Goal: Transaction & Acquisition: Book appointment/travel/reservation

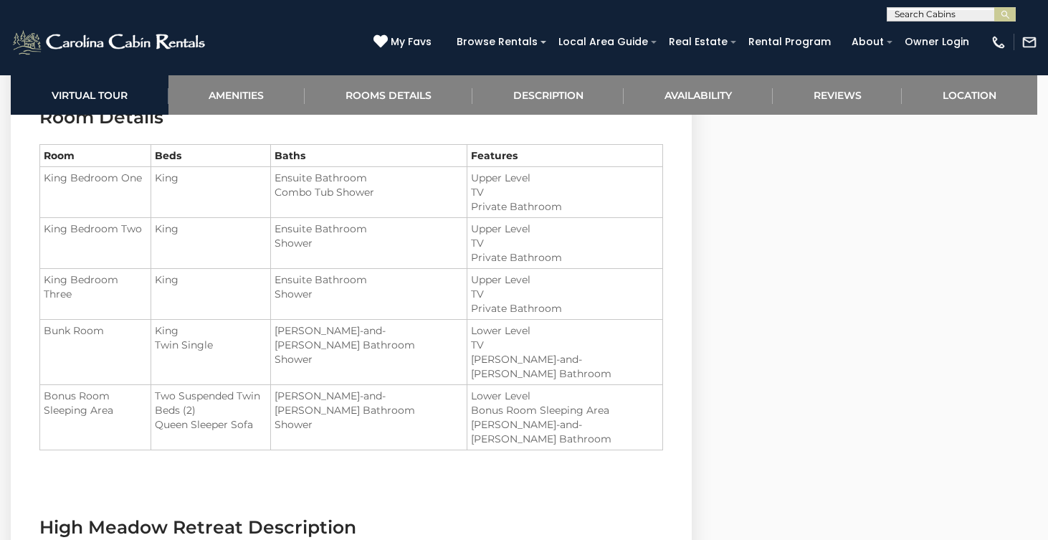
scroll to position [1709, 0]
click at [220, 4] on div "**********" at bounding box center [524, 10] width 1048 height 21
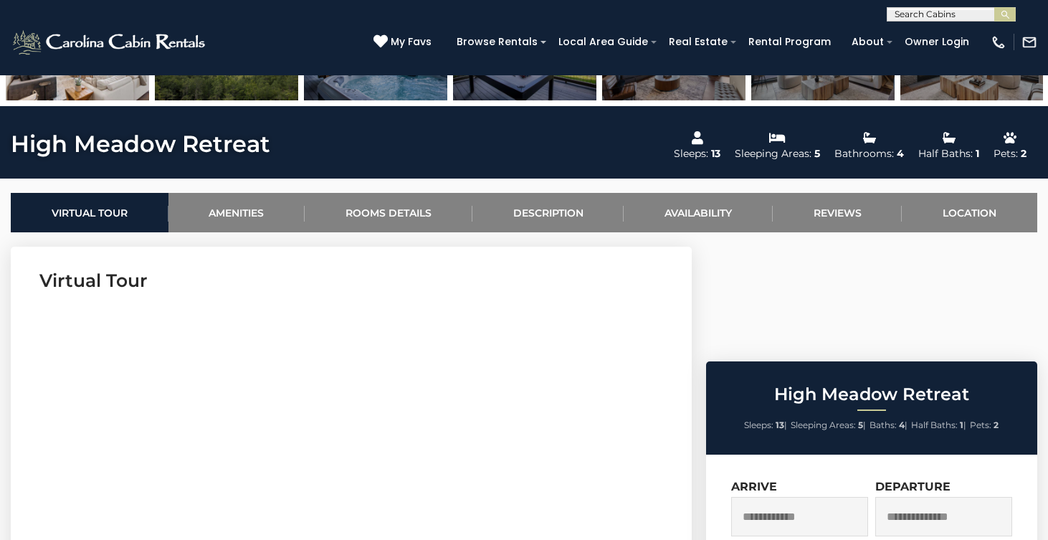
scroll to position [436, 0]
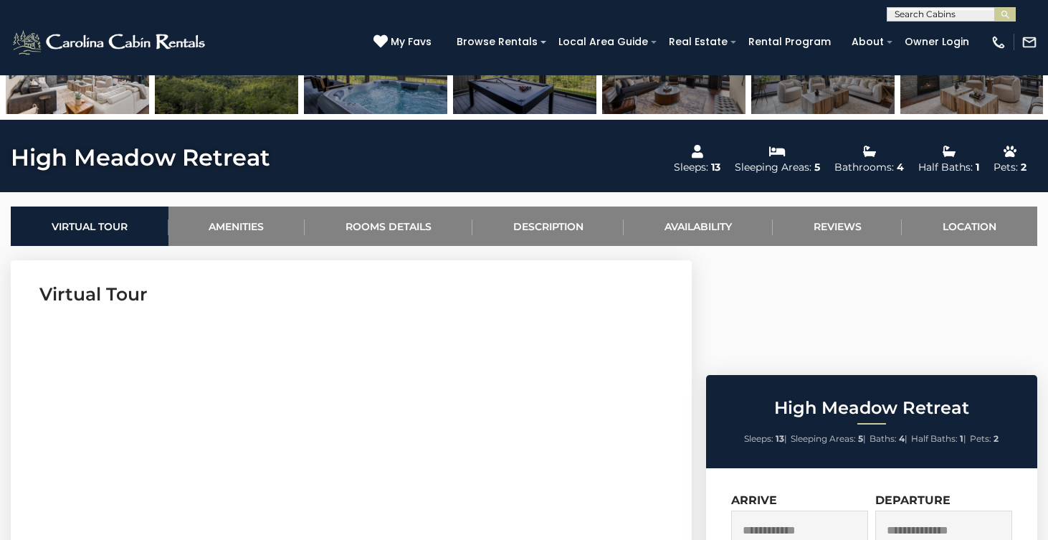
drag, startPoint x: 272, startPoint y: 168, endPoint x: 9, endPoint y: 158, distance: 263.2
drag, startPoint x: 13, startPoint y: 158, endPoint x: 257, endPoint y: 154, distance: 244.4
drag, startPoint x: 267, startPoint y: 158, endPoint x: 105, endPoint y: 162, distance: 162.0
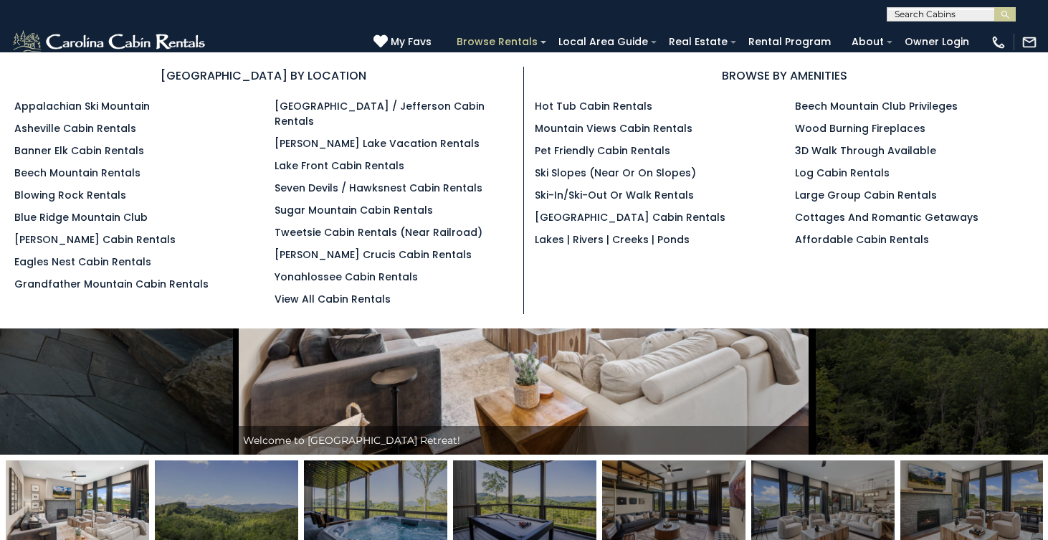
scroll to position [0, 0]
click at [108, 219] on link "Blue Ridge Mountain Club" at bounding box center [80, 217] width 133 height 14
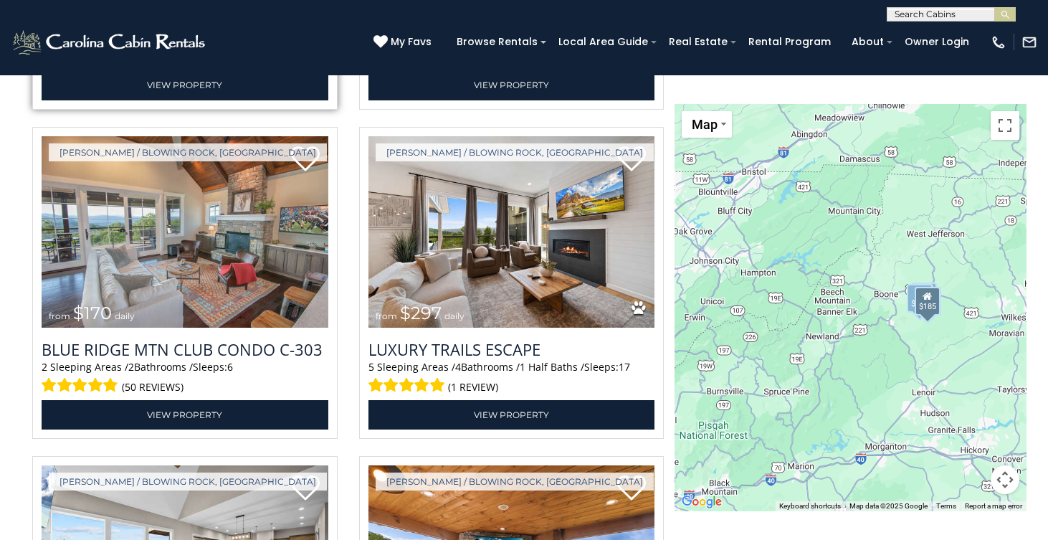
scroll to position [2212, 0]
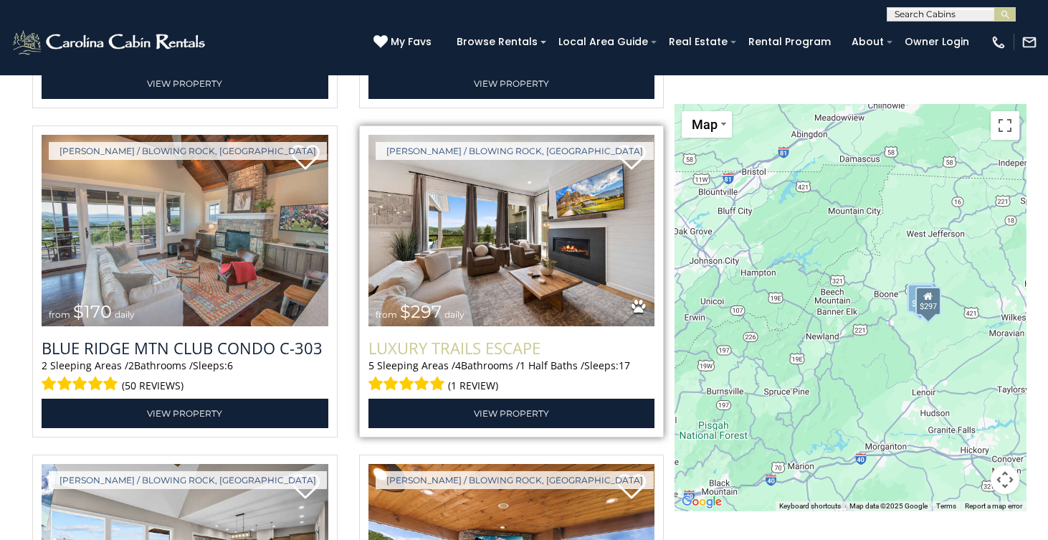
click at [451, 352] on h3 "Luxury Trails Escape" at bounding box center [511, 347] width 287 height 21
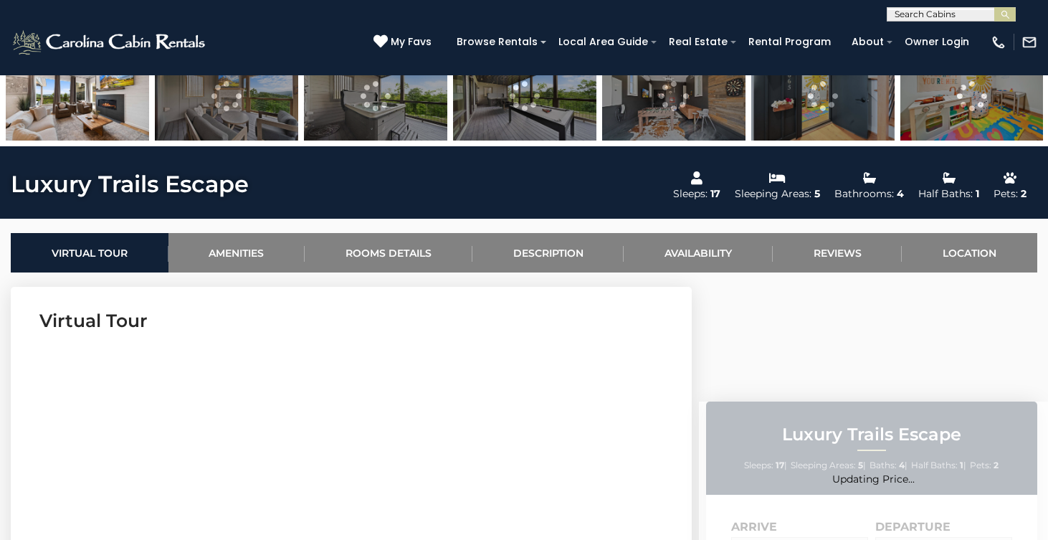
scroll to position [410, 0]
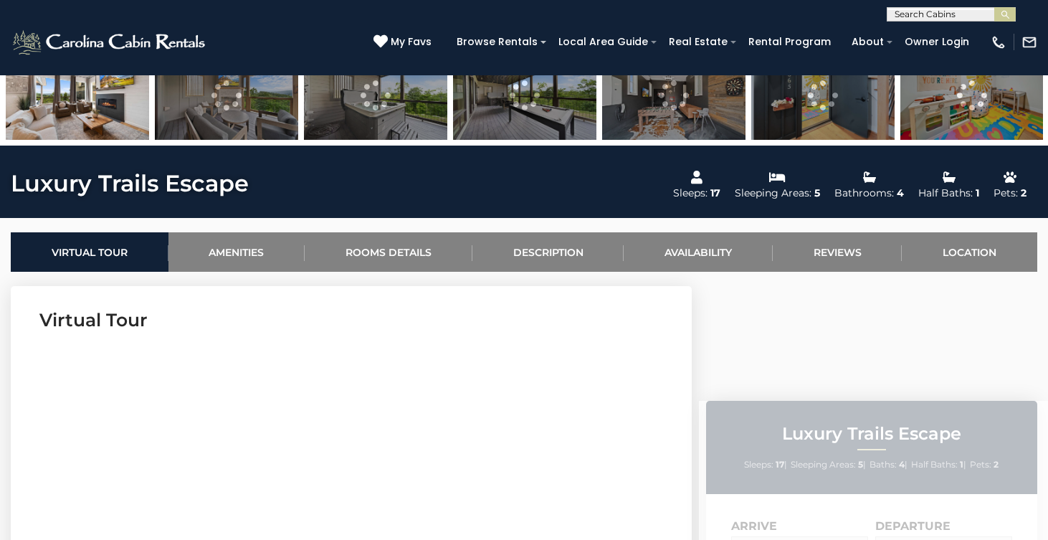
drag, startPoint x: 271, startPoint y: 185, endPoint x: 37, endPoint y: 171, distance: 234.0
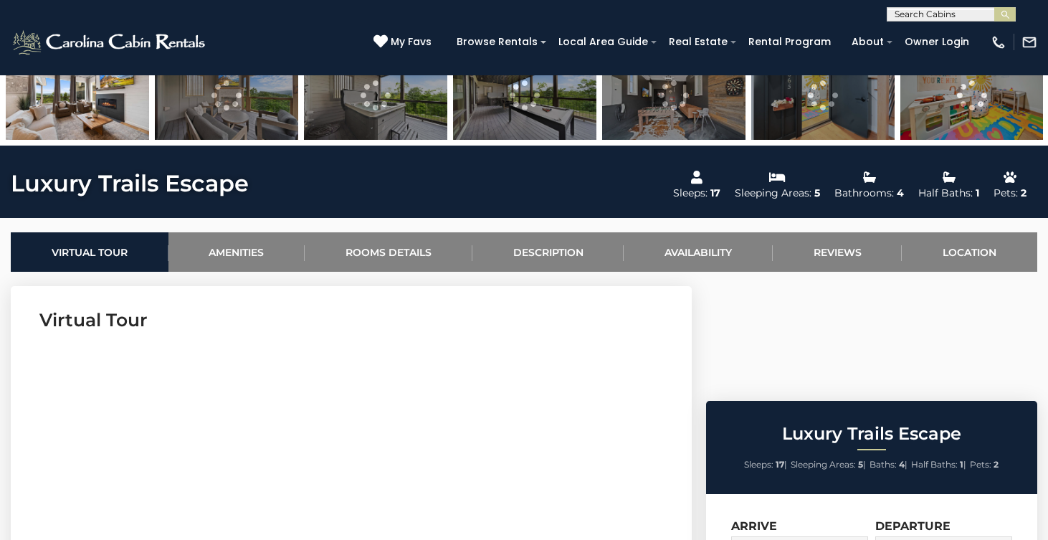
drag, startPoint x: 14, startPoint y: 186, endPoint x: 271, endPoint y: 190, distance: 256.6
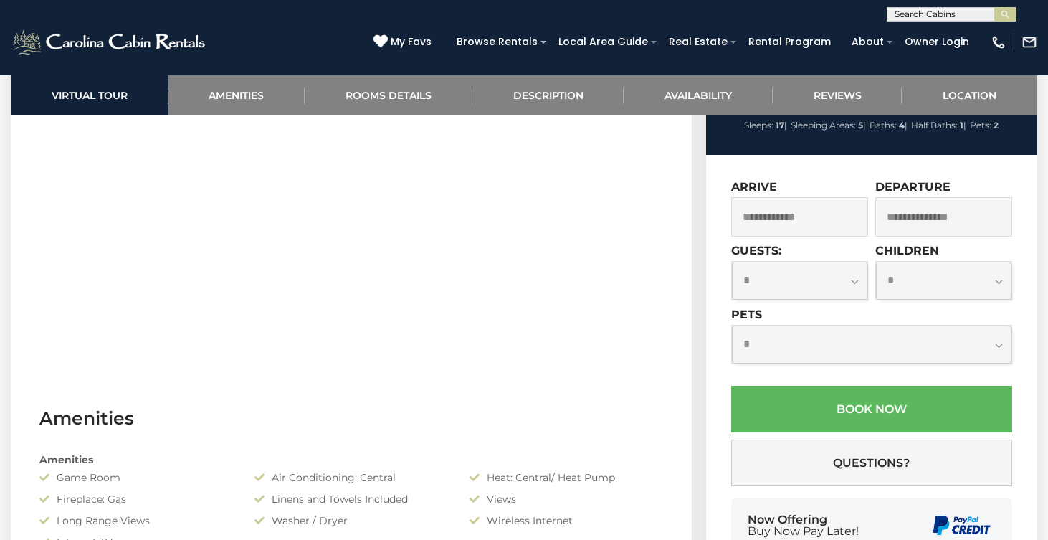
scroll to position [749, 0]
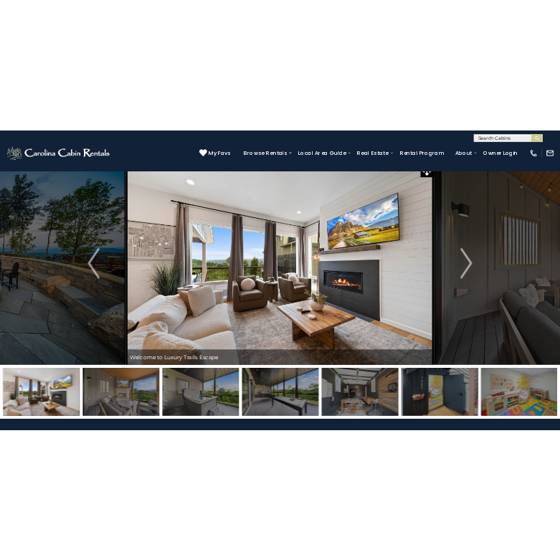
scroll to position [5, 0]
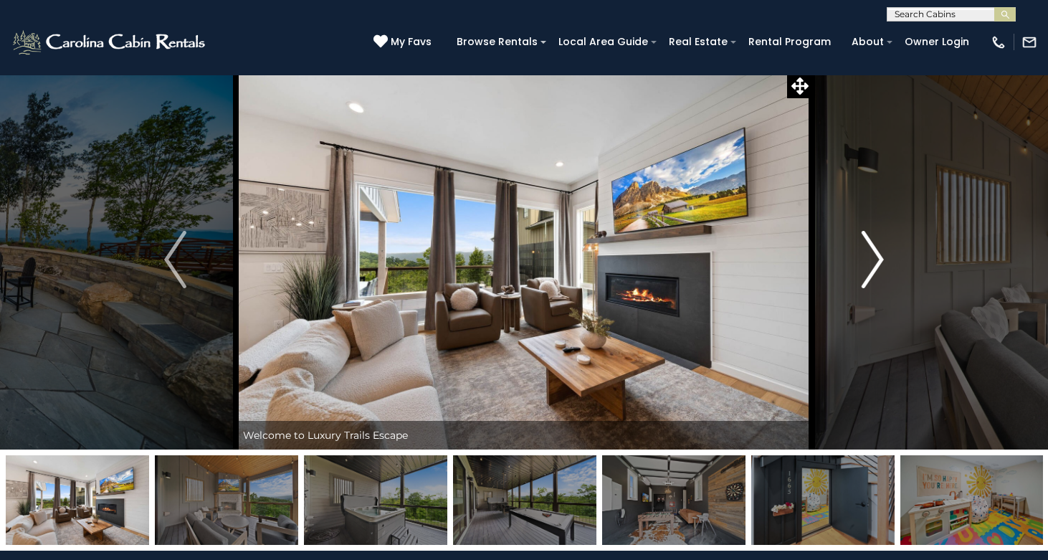
click at [863, 257] on img "Next" at bounding box center [871, 259] width 21 height 57
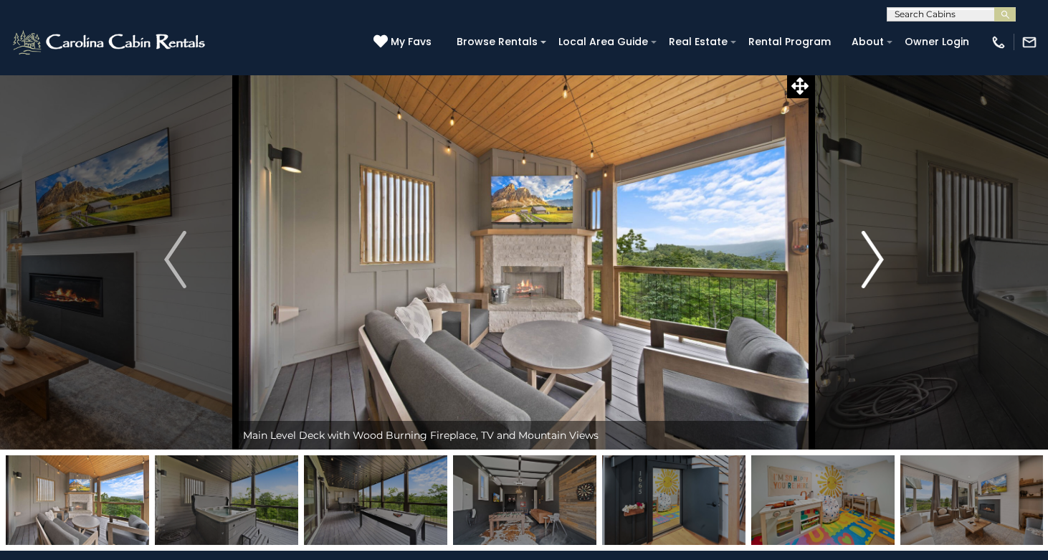
click at [863, 257] on img "Next" at bounding box center [871, 259] width 21 height 57
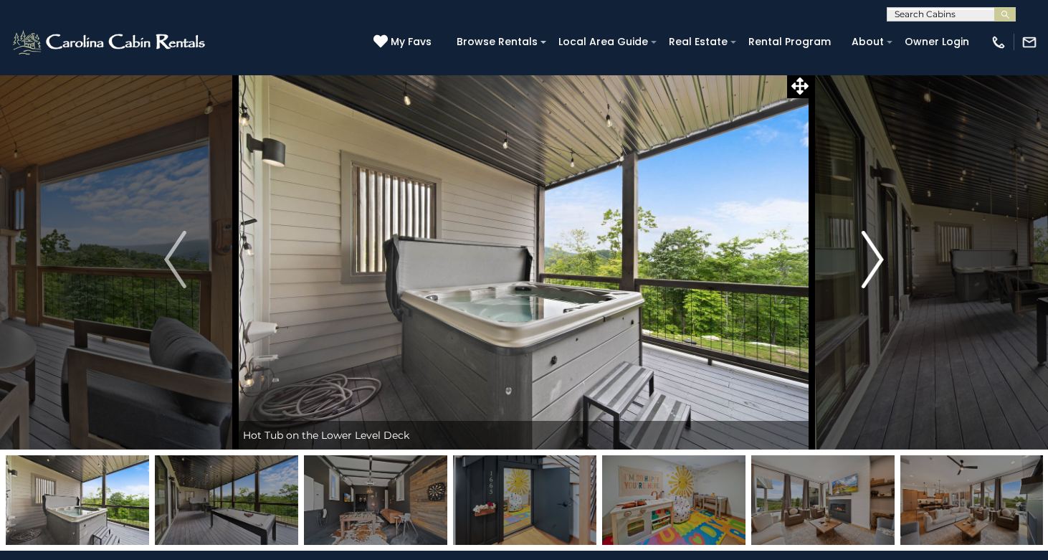
click at [876, 259] on img "Next" at bounding box center [871, 259] width 21 height 57
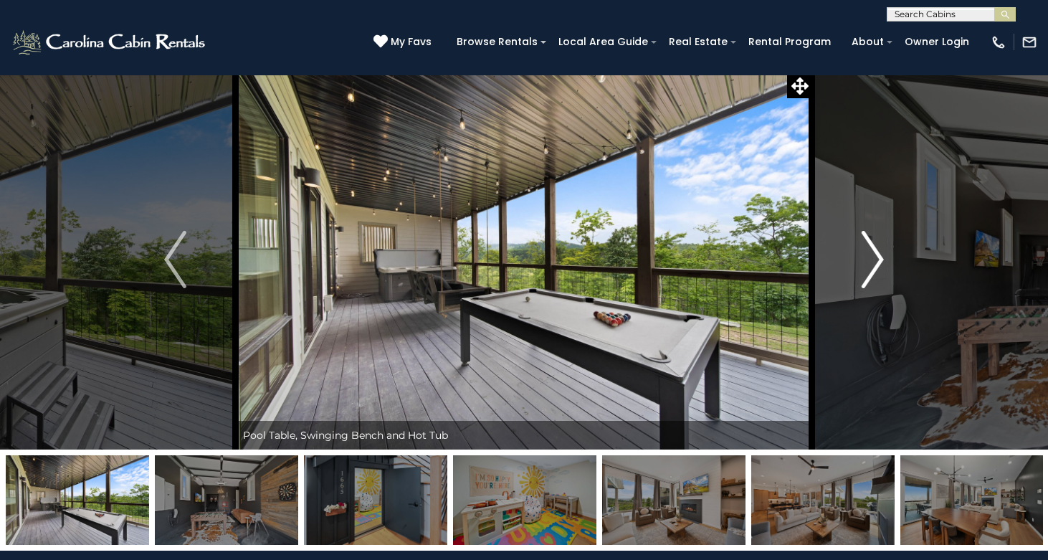
click at [876, 259] on img "Next" at bounding box center [871, 259] width 21 height 57
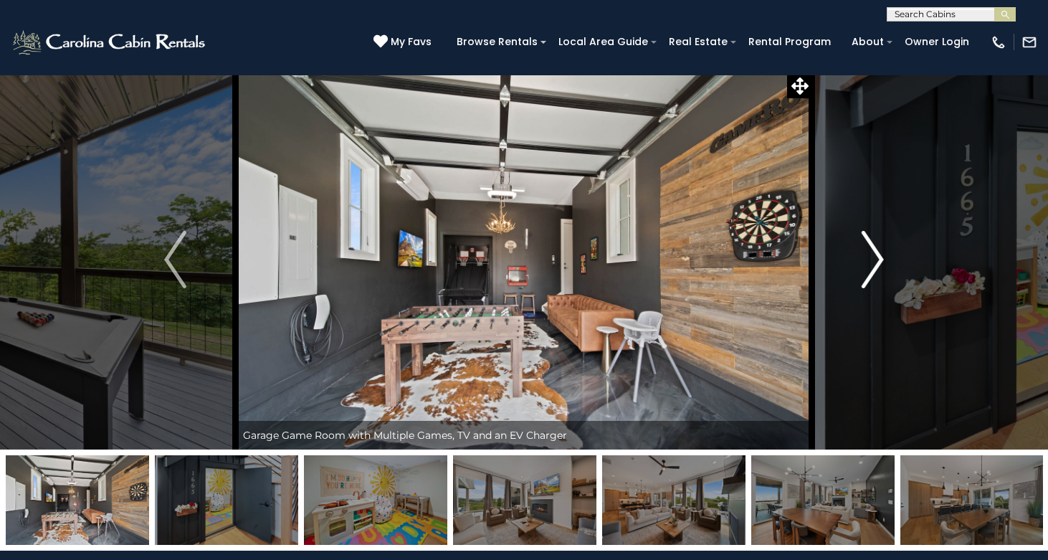
click at [876, 259] on img "Next" at bounding box center [871, 259] width 21 height 57
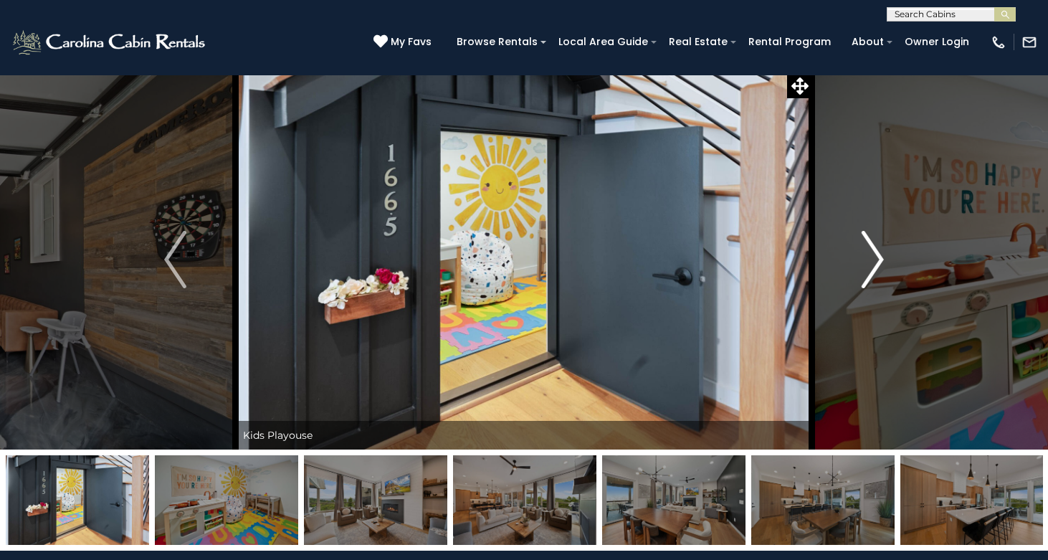
click at [876, 259] on img "Next" at bounding box center [871, 259] width 21 height 57
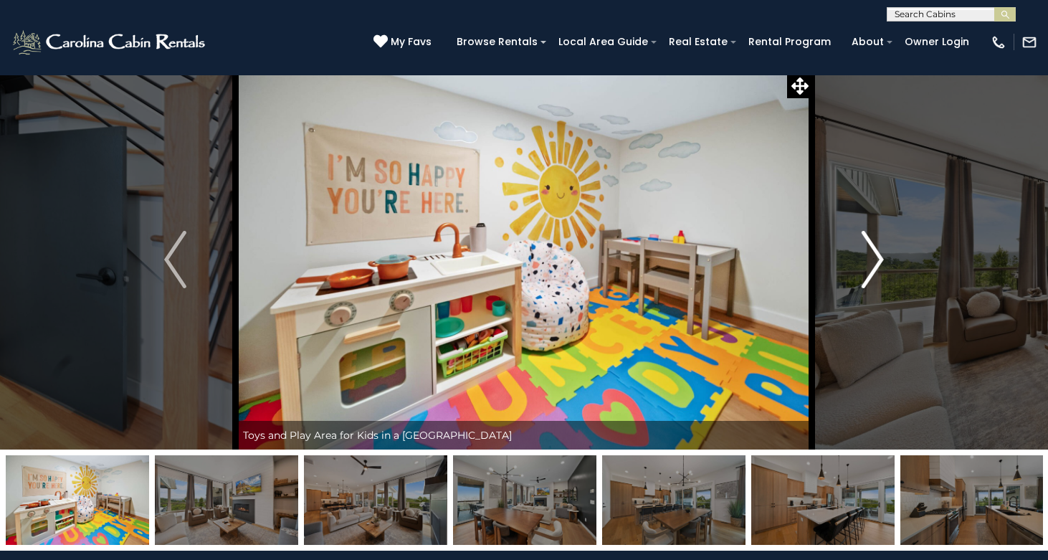
click at [876, 259] on img "Next" at bounding box center [871, 259] width 21 height 57
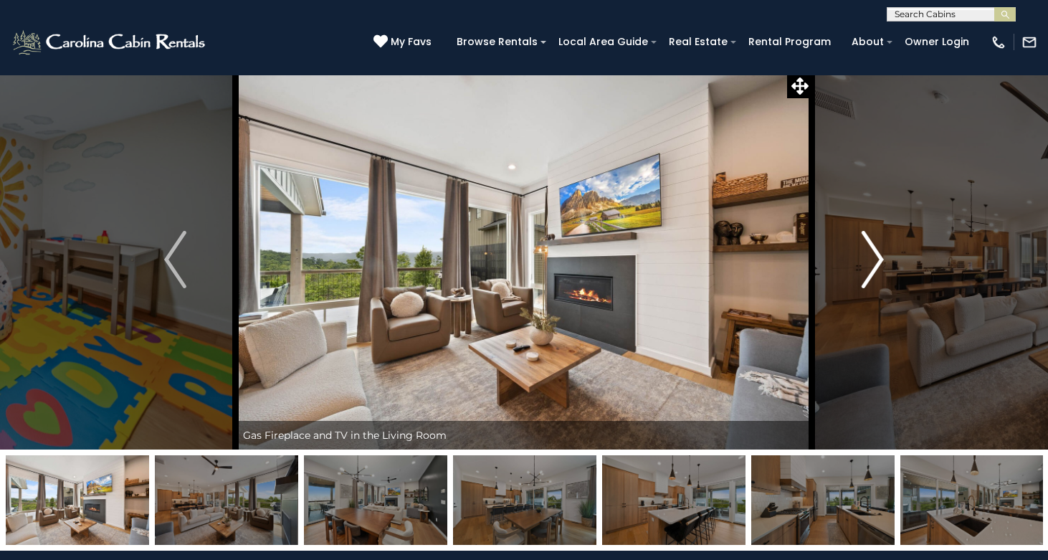
click at [876, 259] on img "Next" at bounding box center [871, 259] width 21 height 57
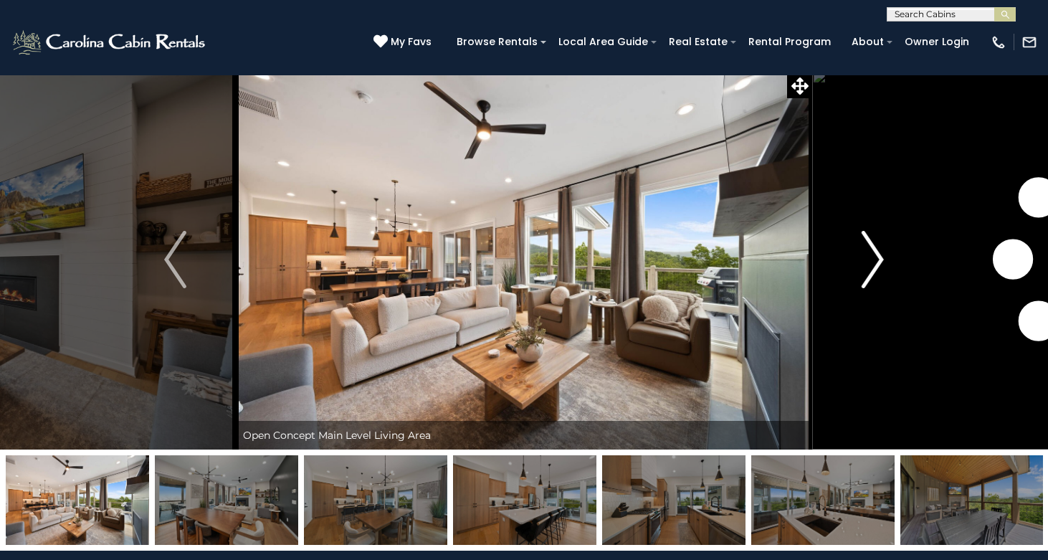
click at [876, 259] on img "Next" at bounding box center [871, 259] width 21 height 57
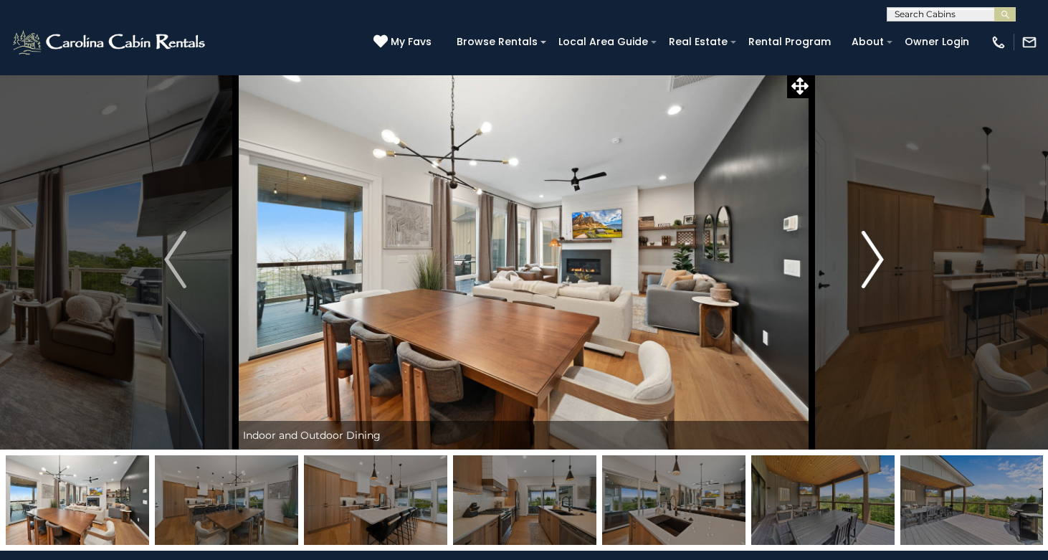
click at [876, 259] on img "Next" at bounding box center [871, 259] width 21 height 57
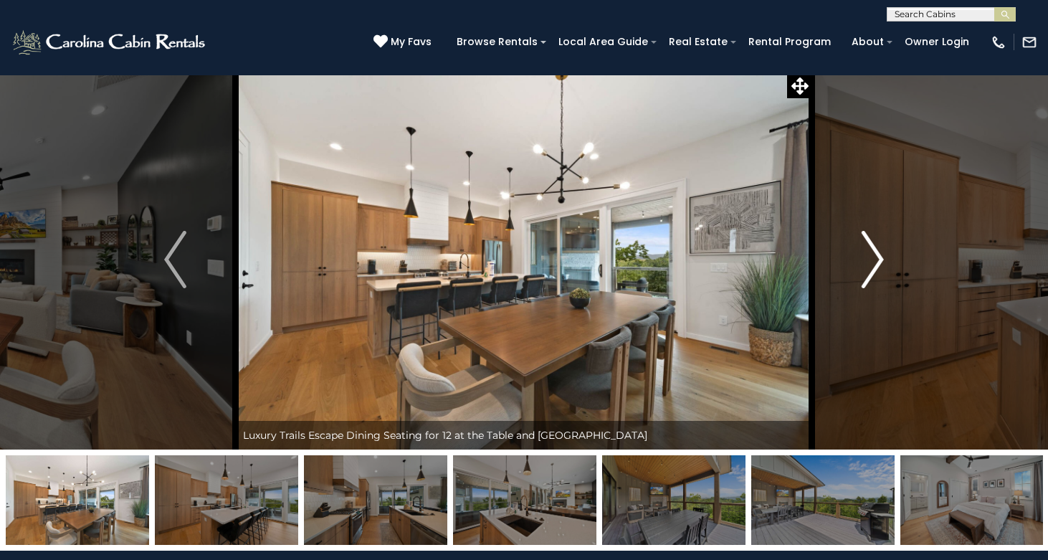
click at [876, 259] on img "Next" at bounding box center [871, 259] width 21 height 57
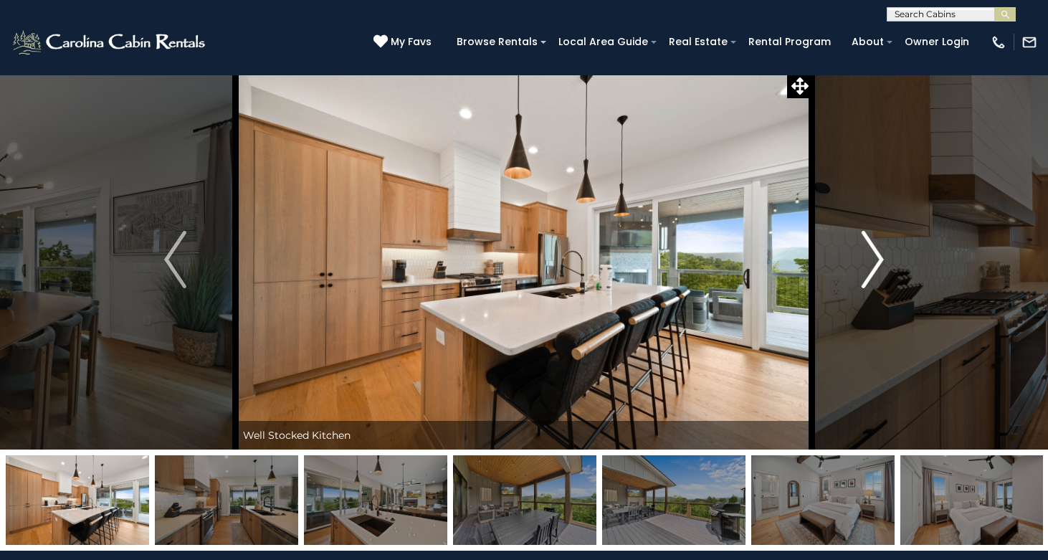
click at [876, 259] on img "Next" at bounding box center [871, 259] width 21 height 57
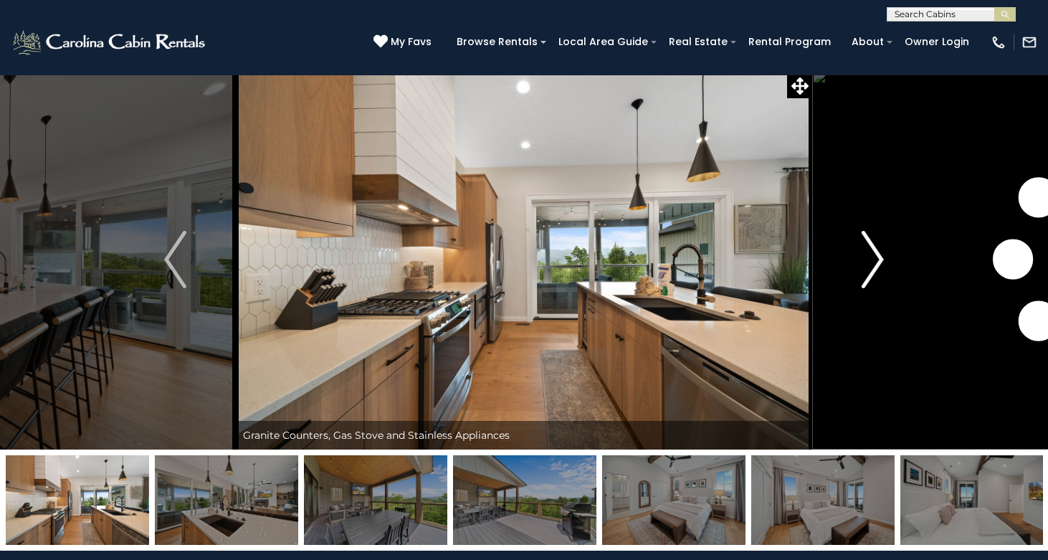
click at [876, 259] on img "Next" at bounding box center [871, 259] width 21 height 57
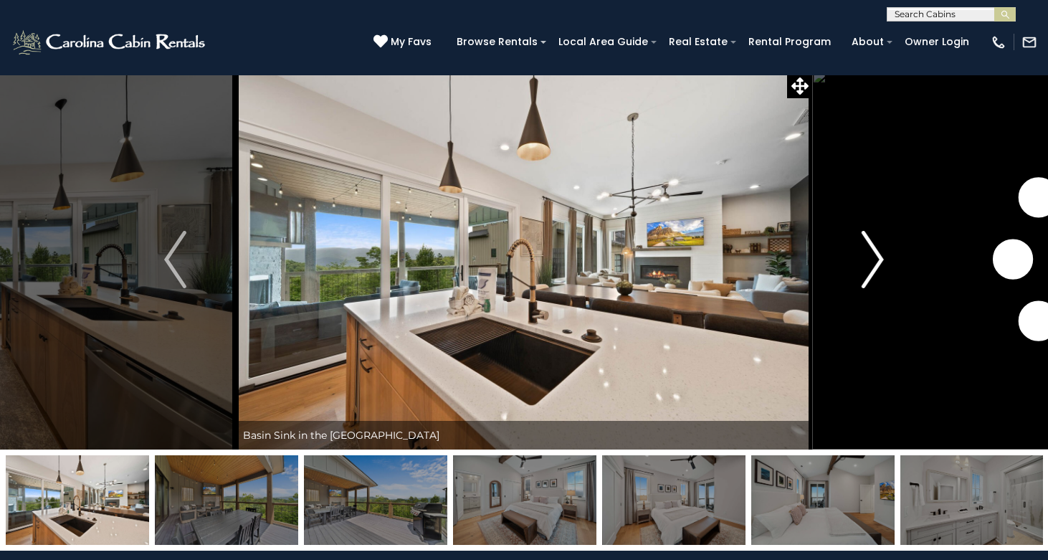
click at [876, 259] on img "Next" at bounding box center [871, 259] width 21 height 57
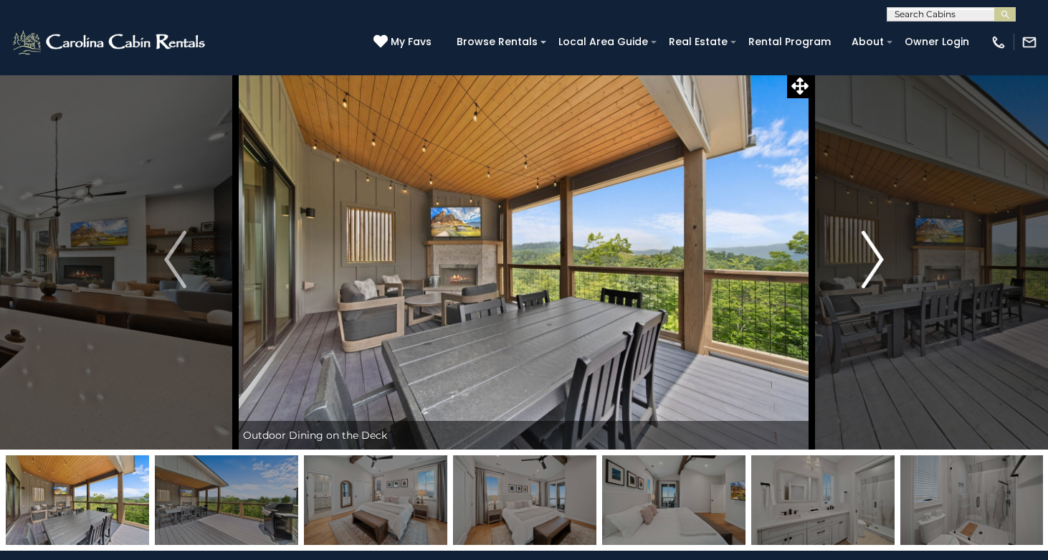
click at [876, 259] on img "Next" at bounding box center [871, 259] width 21 height 57
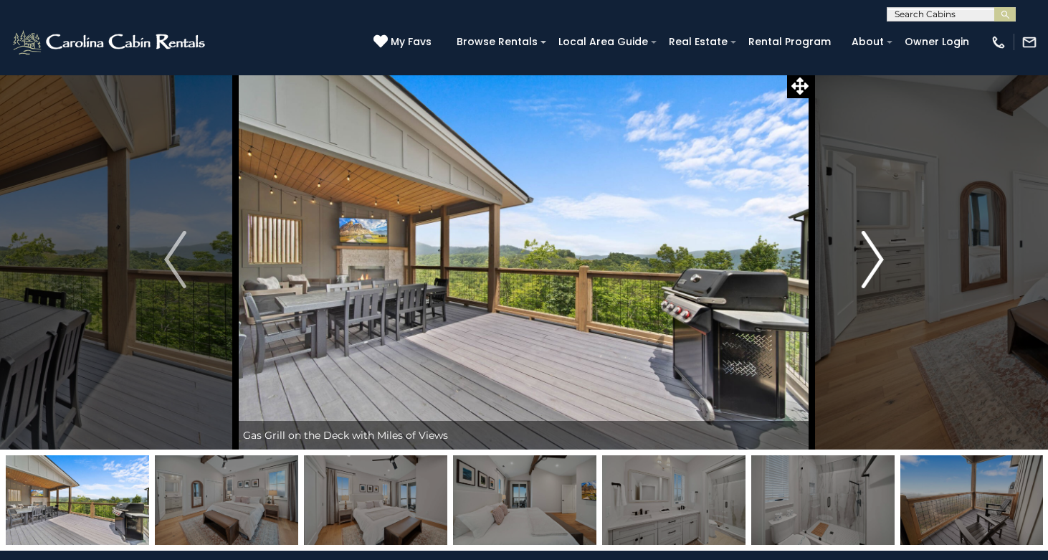
click at [876, 259] on img "Next" at bounding box center [871, 259] width 21 height 57
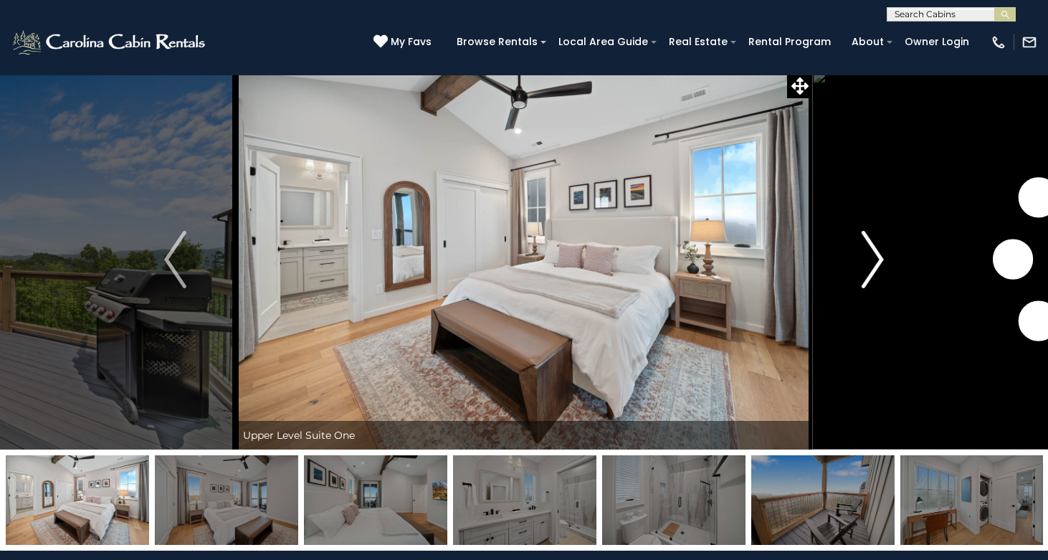
click at [876, 259] on img "Next" at bounding box center [871, 259] width 21 height 57
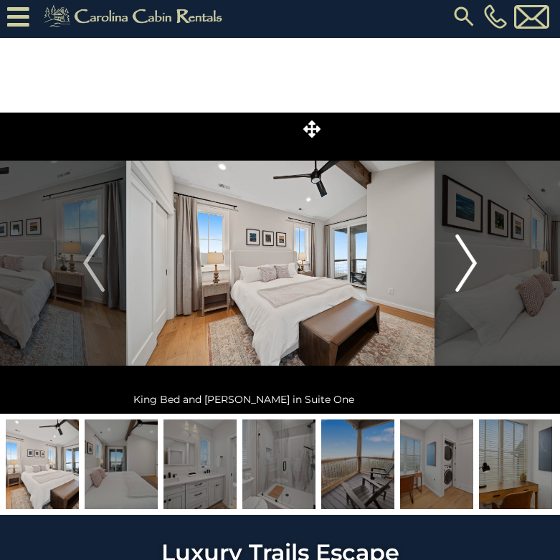
click at [466, 248] on img "Next" at bounding box center [465, 262] width 21 height 57
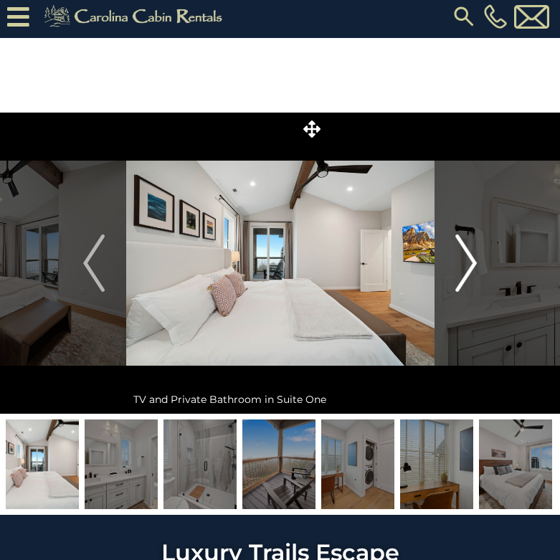
click at [471, 263] on img "Next" at bounding box center [465, 262] width 21 height 57
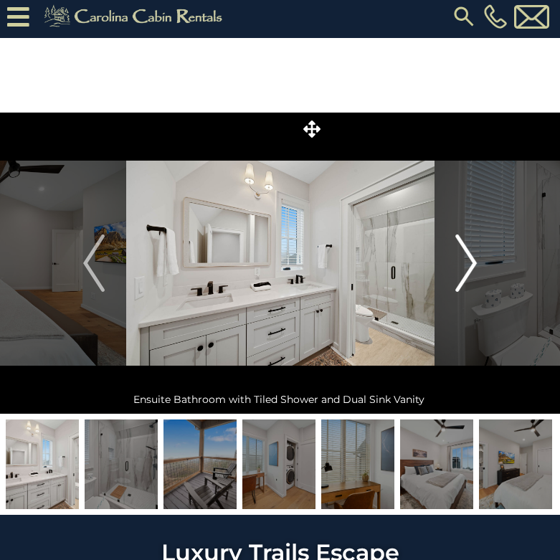
click at [471, 263] on img "Next" at bounding box center [465, 262] width 21 height 57
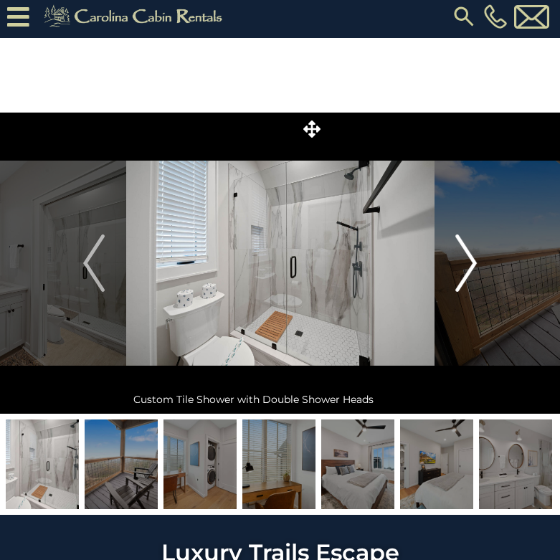
click at [471, 263] on img "Next" at bounding box center [465, 262] width 21 height 57
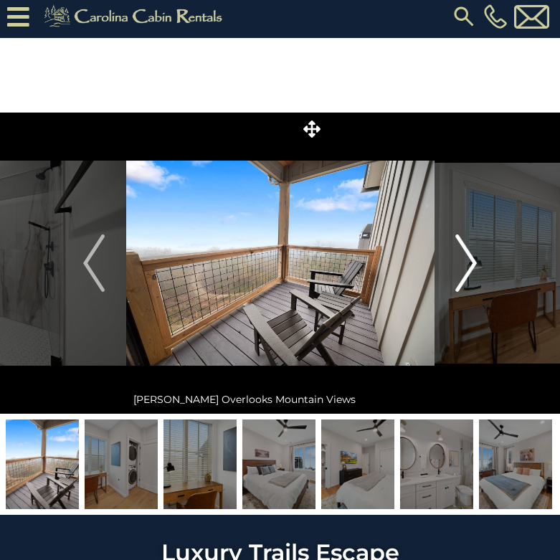
click at [471, 263] on img "Next" at bounding box center [465, 262] width 21 height 57
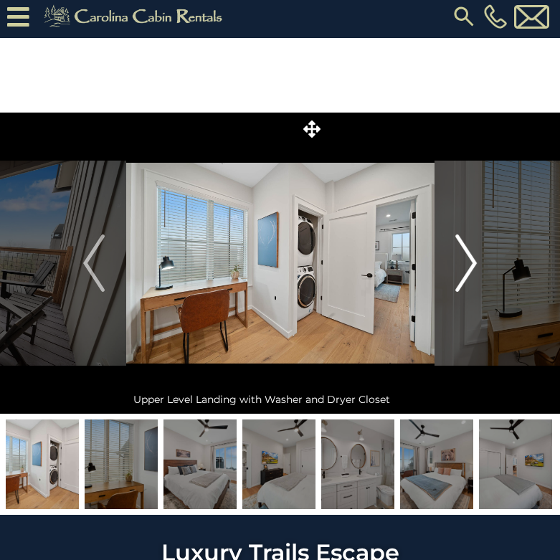
click at [471, 263] on img "Next" at bounding box center [465, 262] width 21 height 57
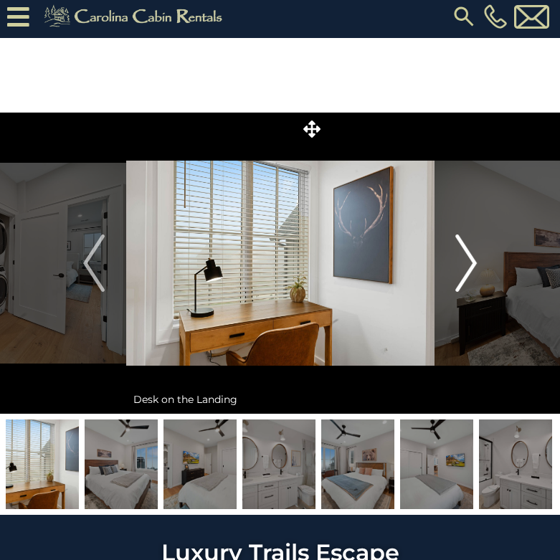
click at [471, 263] on img "Next" at bounding box center [465, 262] width 21 height 57
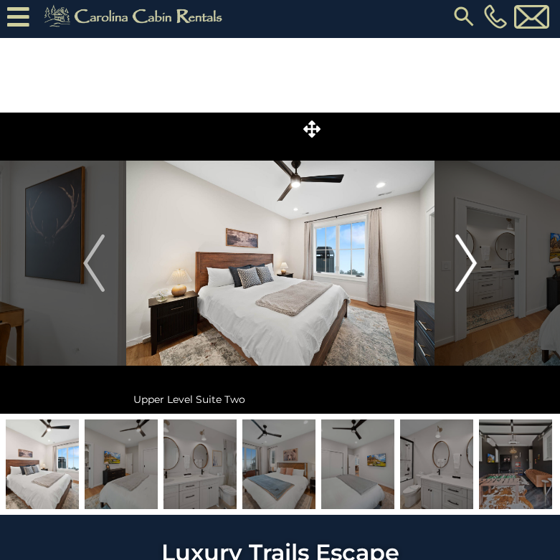
click at [471, 263] on img "Next" at bounding box center [465, 262] width 21 height 57
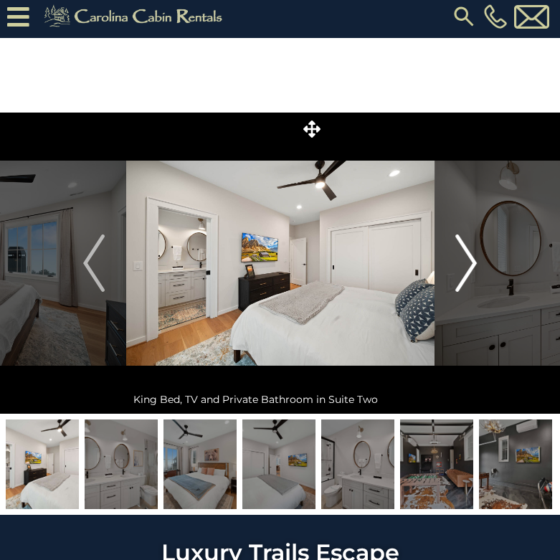
click at [471, 263] on img "Next" at bounding box center [465, 262] width 21 height 57
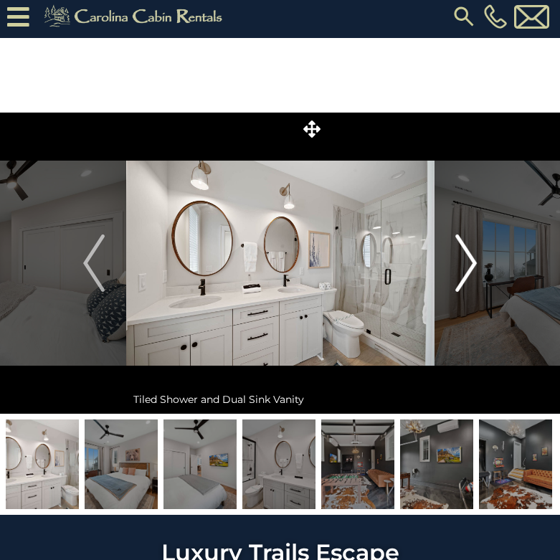
click at [471, 263] on img "Next" at bounding box center [465, 262] width 21 height 57
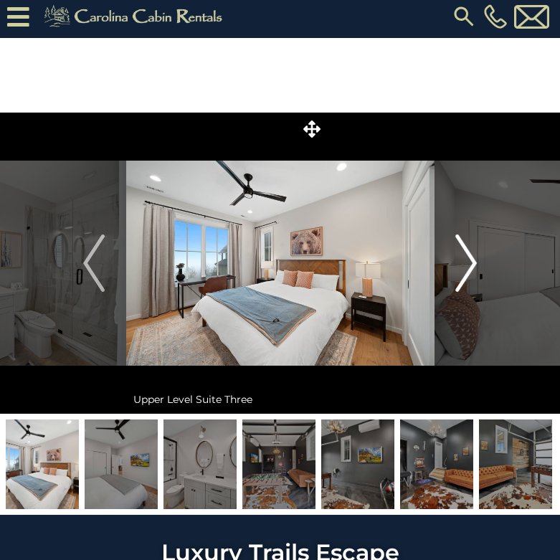
click at [471, 263] on img "Next" at bounding box center [465, 262] width 21 height 57
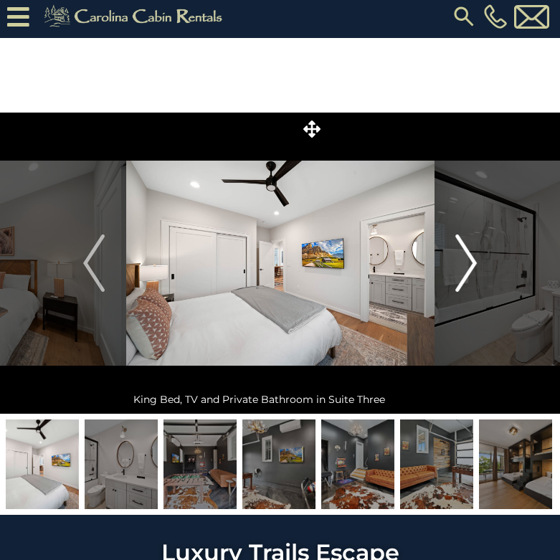
click at [471, 263] on img "Next" at bounding box center [465, 262] width 21 height 57
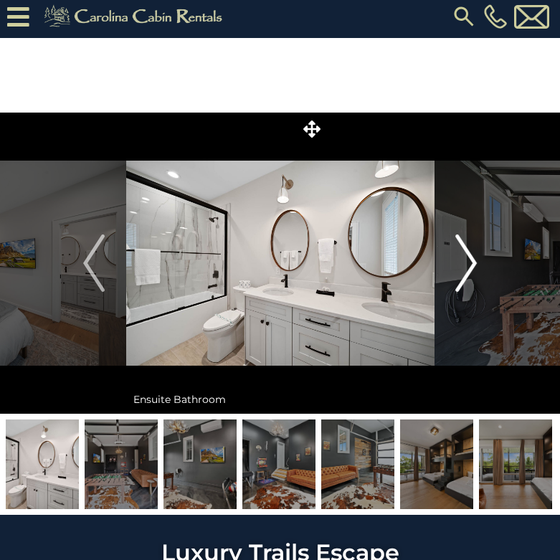
click at [467, 272] on img "Next" at bounding box center [465, 262] width 21 height 57
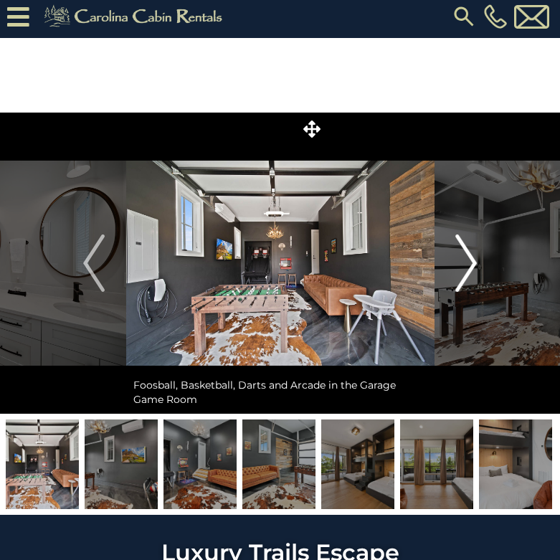
click at [457, 255] on img "Next" at bounding box center [465, 262] width 21 height 57
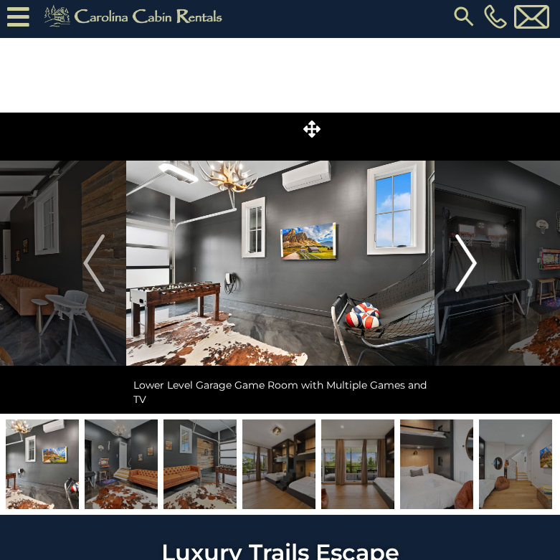
click at [457, 255] on img "Next" at bounding box center [465, 262] width 21 height 57
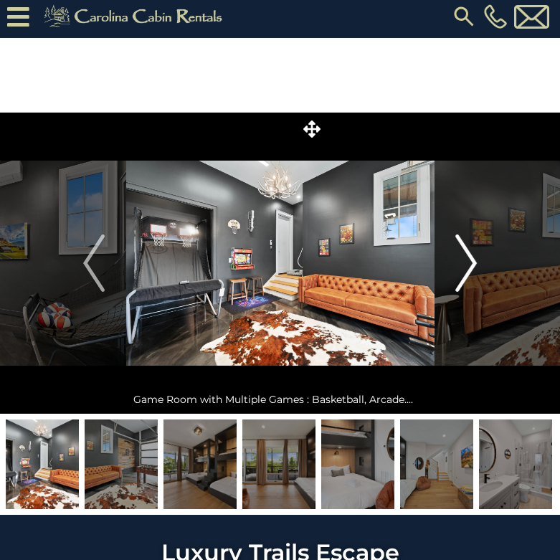
click at [457, 255] on img "Next" at bounding box center [465, 262] width 21 height 57
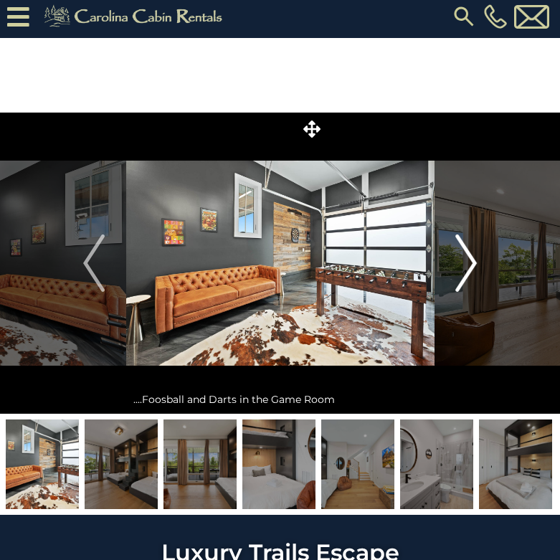
click at [457, 255] on img "Next" at bounding box center [465, 262] width 21 height 57
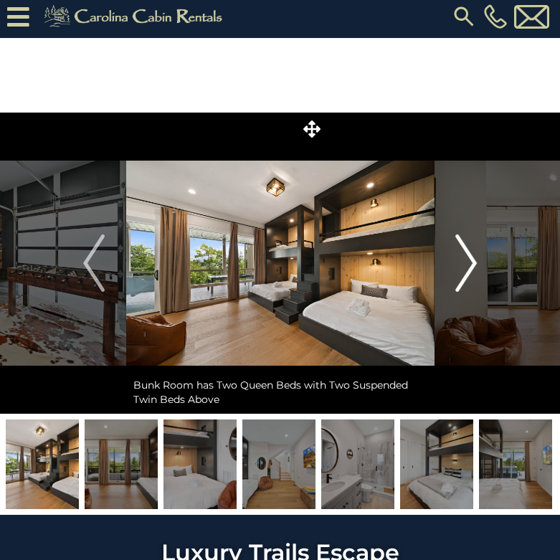
click at [476, 261] on img "Next" at bounding box center [465, 262] width 21 height 57
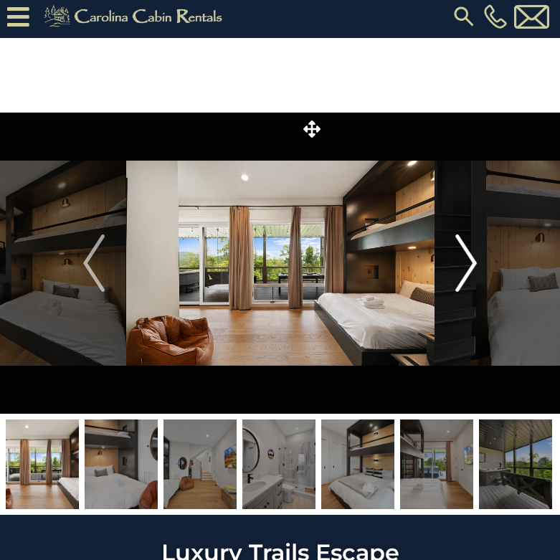
click at [470, 263] on img "Next" at bounding box center [465, 262] width 21 height 57
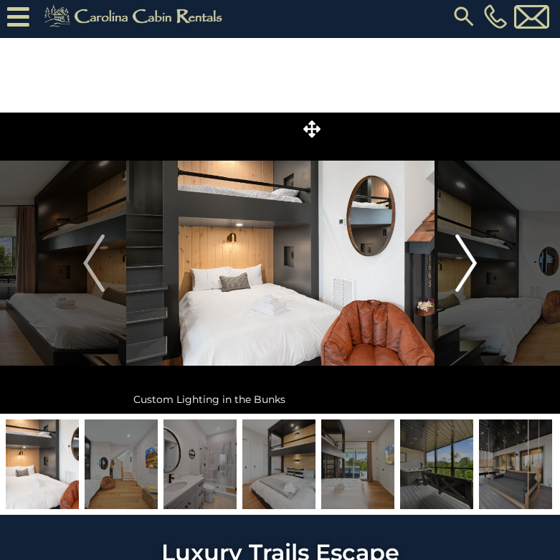
click at [470, 263] on img "Next" at bounding box center [465, 262] width 21 height 57
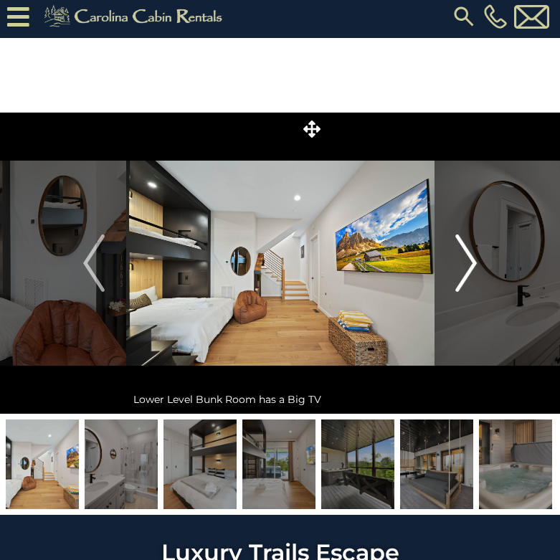
click at [470, 263] on img "Next" at bounding box center [465, 262] width 21 height 57
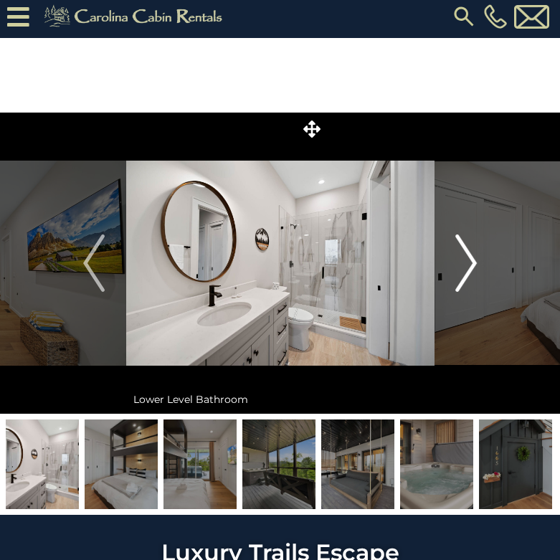
click at [470, 263] on img "Next" at bounding box center [465, 262] width 21 height 57
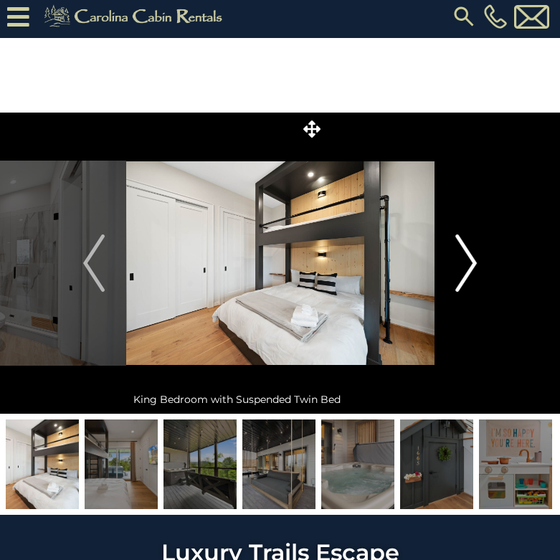
click at [464, 268] on img "Next" at bounding box center [465, 262] width 21 height 57
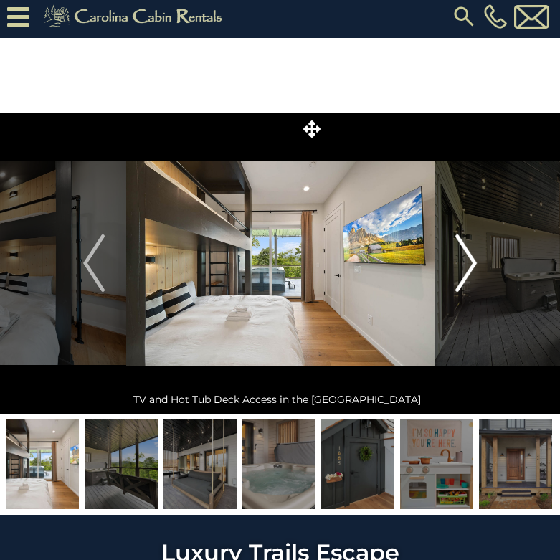
click at [464, 268] on img "Next" at bounding box center [465, 262] width 21 height 57
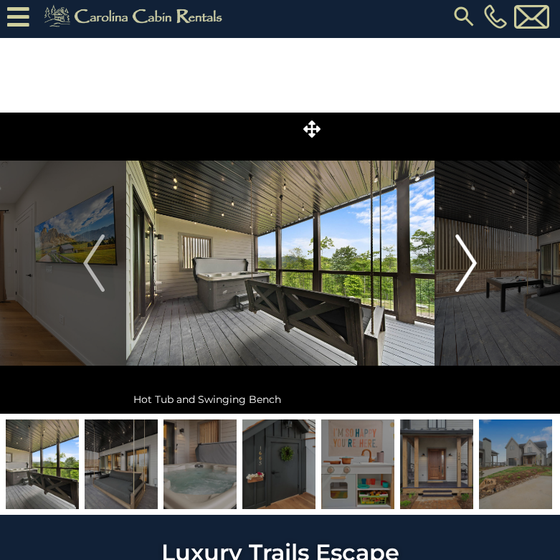
click at [464, 268] on img "Next" at bounding box center [465, 262] width 21 height 57
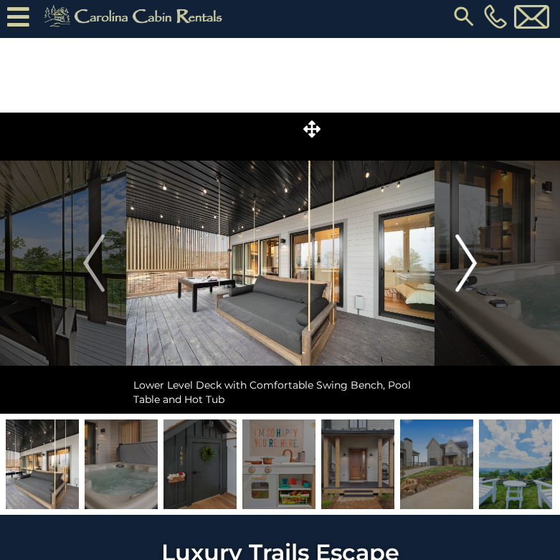
click at [464, 268] on img "Next" at bounding box center [465, 262] width 21 height 57
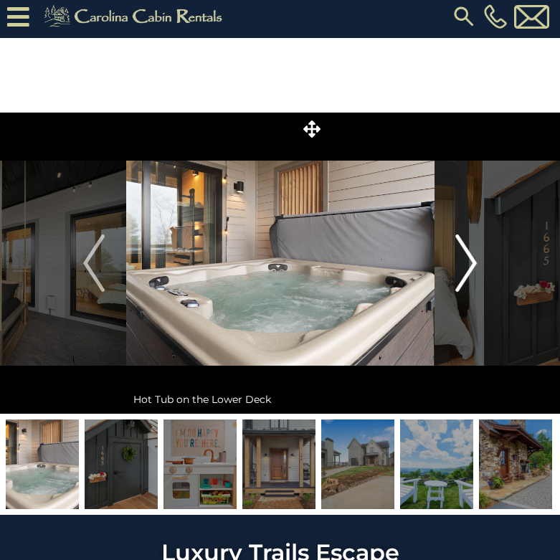
click at [464, 268] on img "Next" at bounding box center [465, 262] width 21 height 57
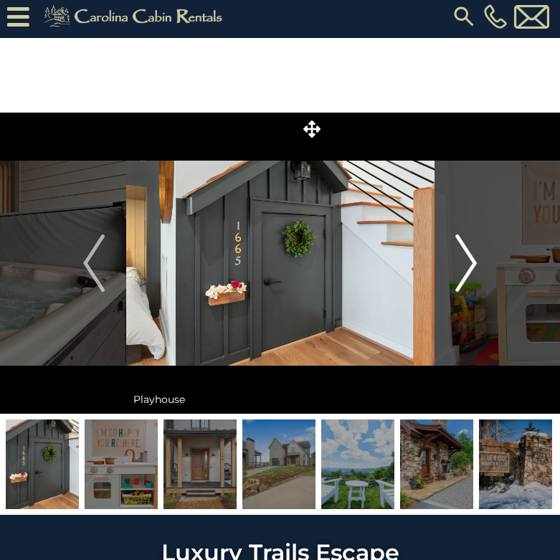
click at [464, 268] on img "Next" at bounding box center [465, 262] width 21 height 57
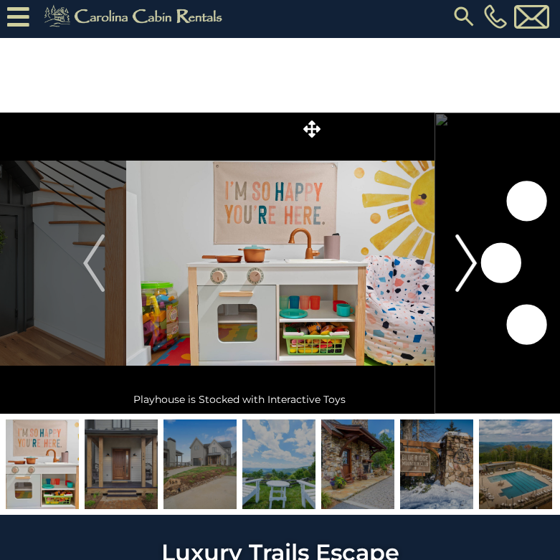
click at [464, 268] on img "Next" at bounding box center [465, 262] width 21 height 57
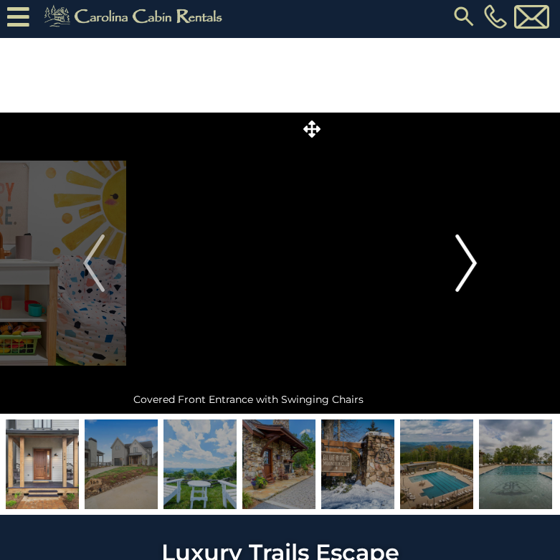
click at [464, 268] on img "Next" at bounding box center [465, 262] width 21 height 57
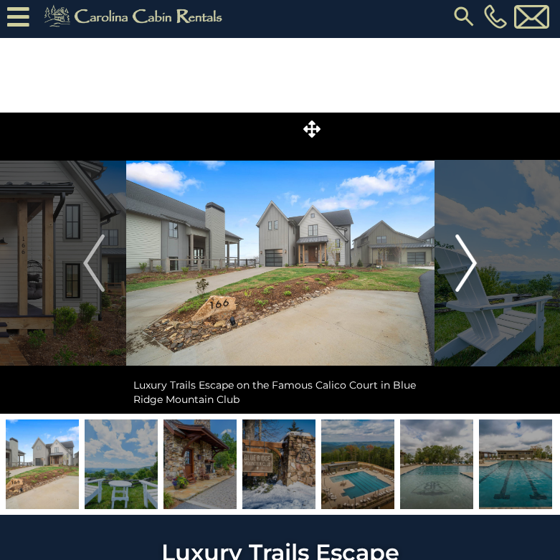
click at [464, 268] on img "Next" at bounding box center [465, 262] width 21 height 57
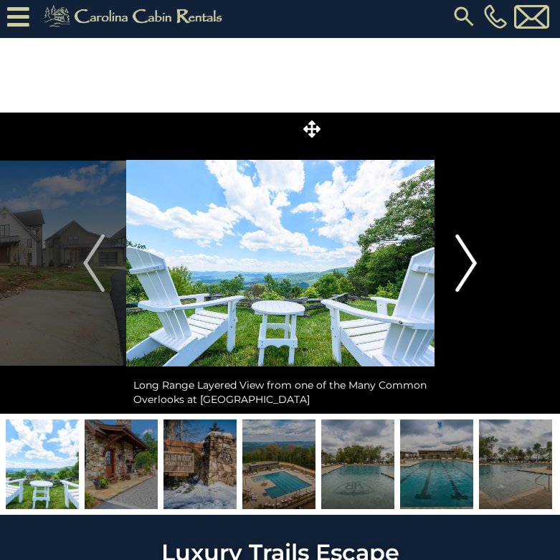
click at [464, 268] on img "Next" at bounding box center [465, 262] width 21 height 57
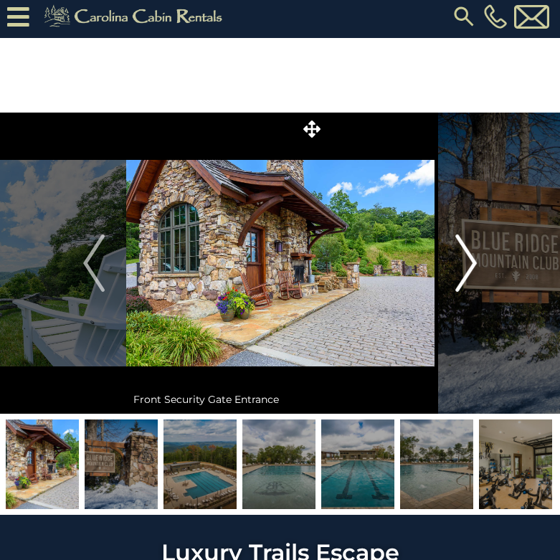
click at [464, 268] on img "Next" at bounding box center [465, 262] width 21 height 57
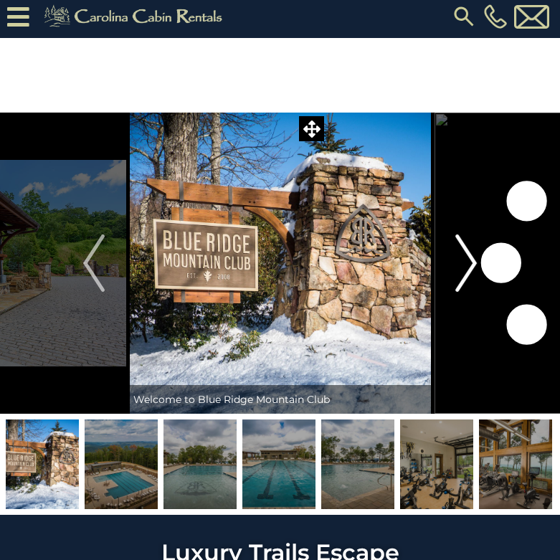
click at [464, 268] on img "Next" at bounding box center [465, 262] width 21 height 57
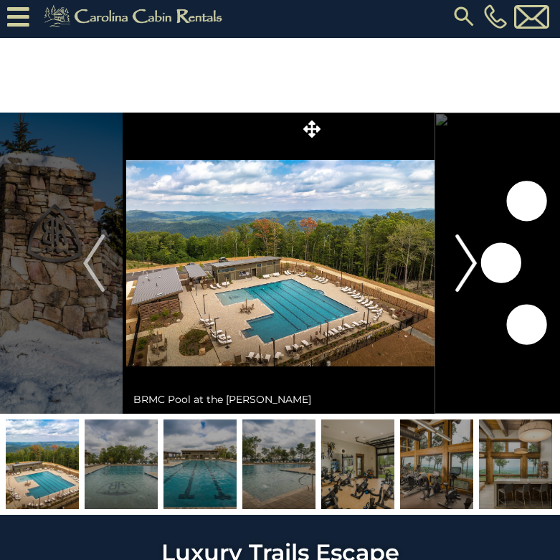
click at [464, 268] on img "Next" at bounding box center [465, 262] width 21 height 57
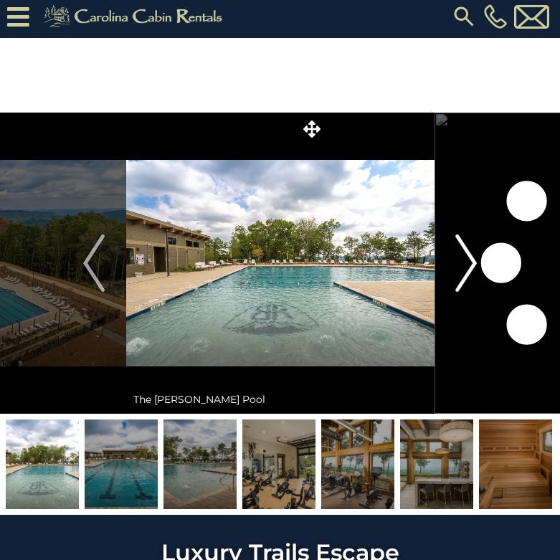
click at [464, 268] on img "Next" at bounding box center [465, 262] width 21 height 57
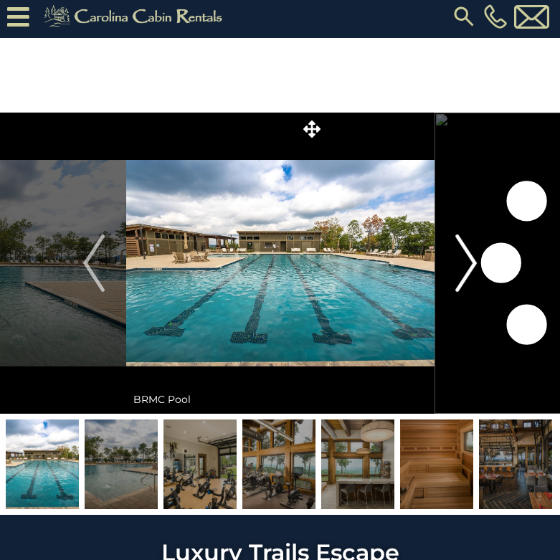
click at [464, 268] on img "Next" at bounding box center [465, 262] width 21 height 57
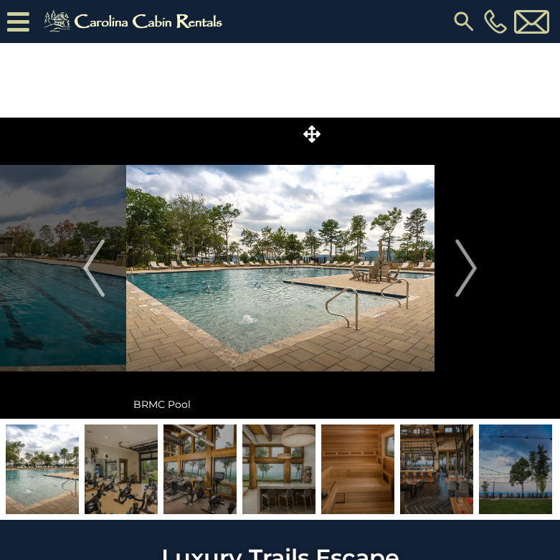
scroll to position [0, 0]
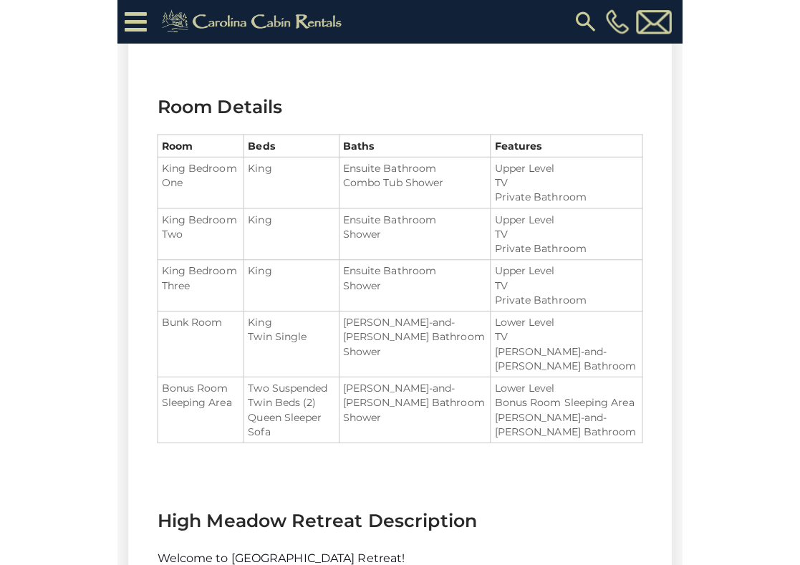
scroll to position [1717, 0]
